Goal: Task Accomplishment & Management: Use online tool/utility

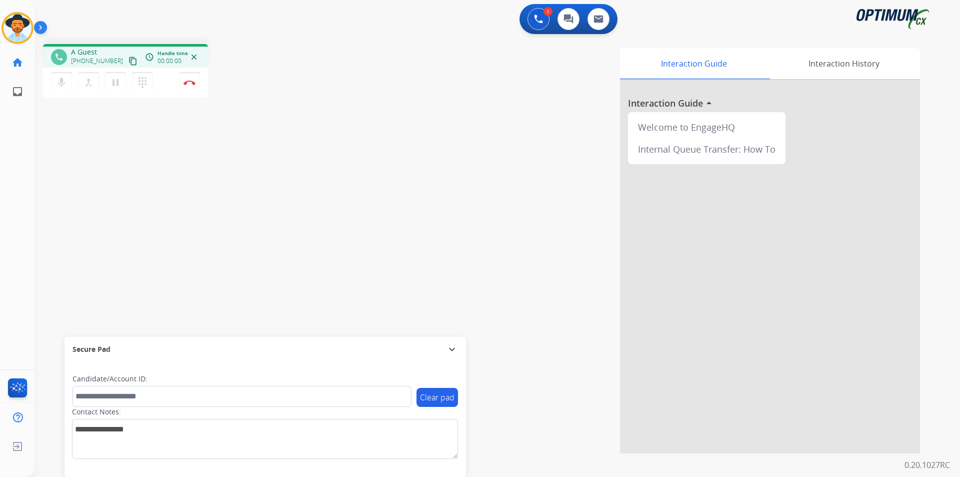
click at [369, 76] on div "Interaction Guide Interaction History Interaction Guide arrow_drop_up Welcome t…" at bounding box center [625, 250] width 589 height 405
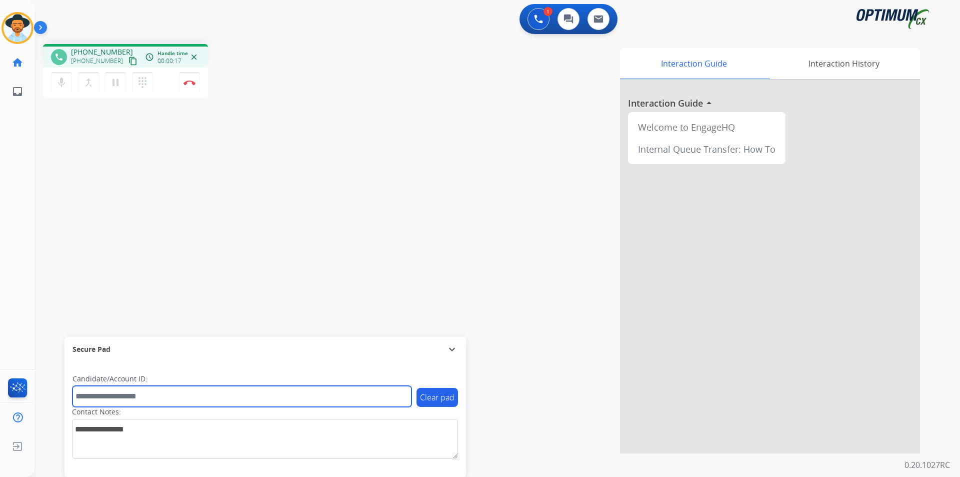
click at [398, 398] on input "text" at bounding box center [242, 396] width 339 height 21
type input "**********"
click at [112, 399] on input "**********" at bounding box center [242, 396] width 339 height 21
